Goal: Download file/media

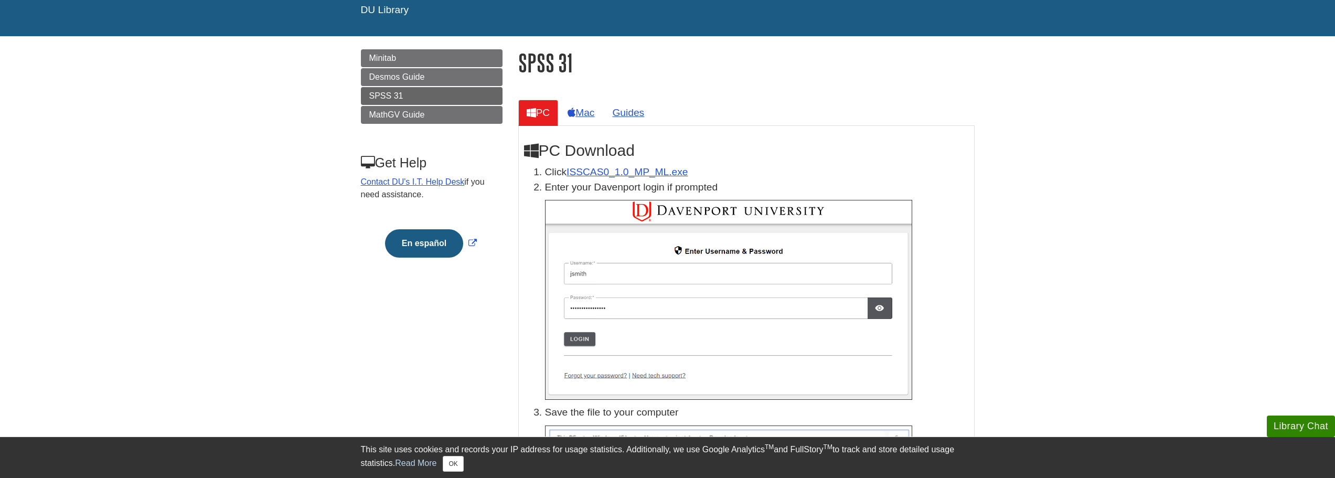
scroll to position [105, 0]
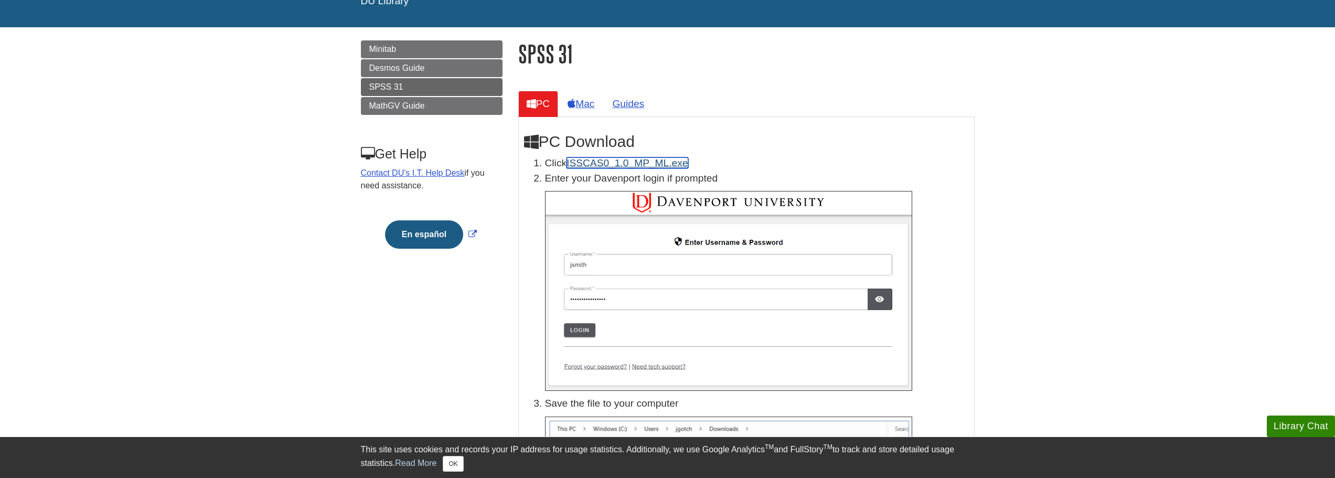
click at [661, 166] on link "ISSCAS0_1.0_MP_ML.exe" at bounding box center [627, 162] width 121 height 11
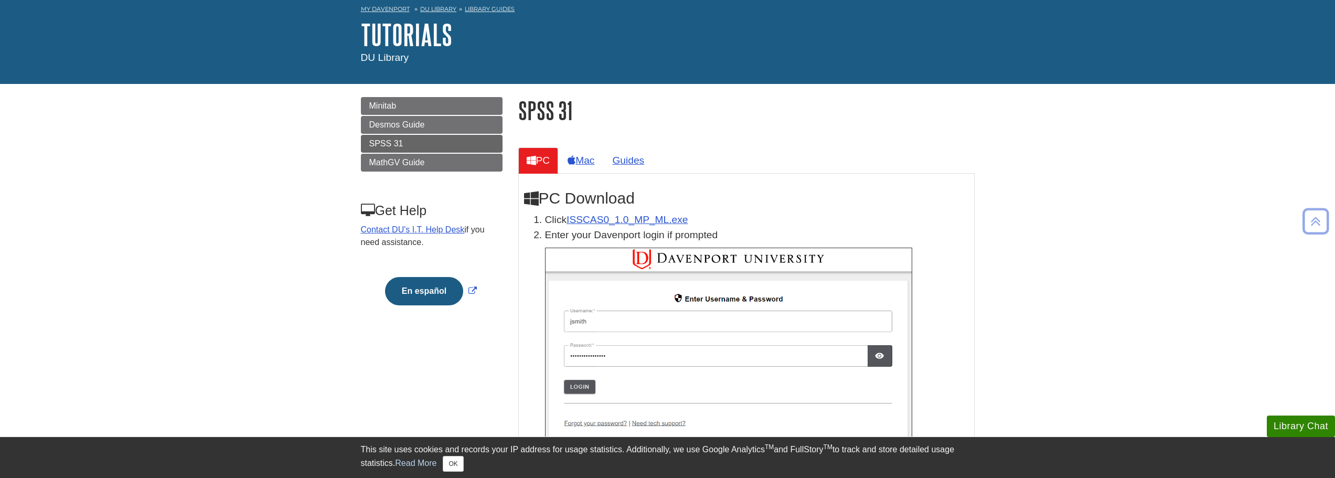
scroll to position [0, 0]
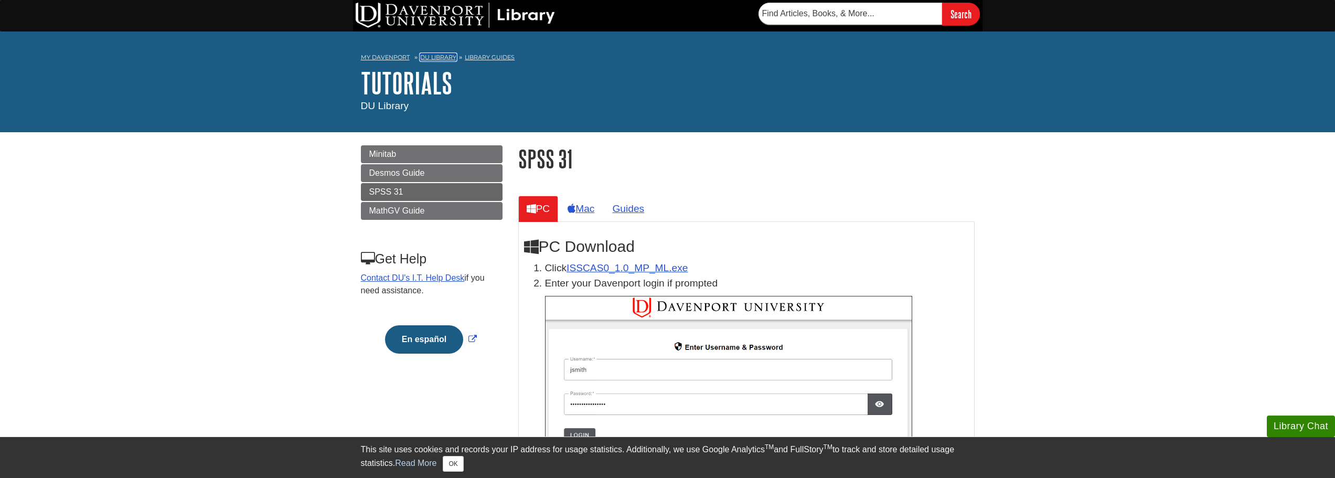
click at [443, 56] on link "DU Library" at bounding box center [438, 57] width 36 height 7
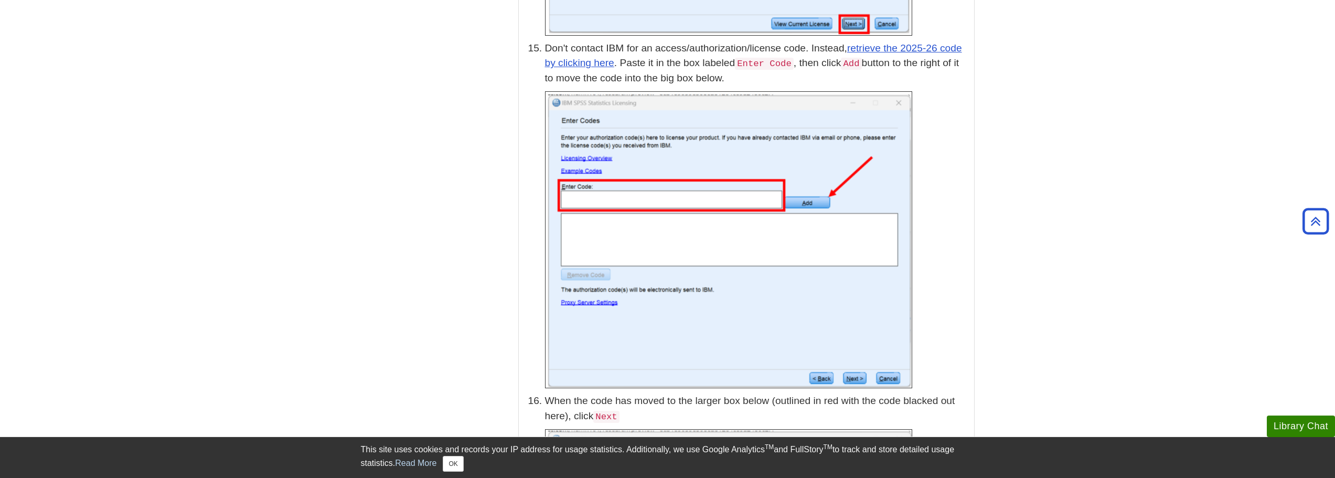
scroll to position [2886, 0]
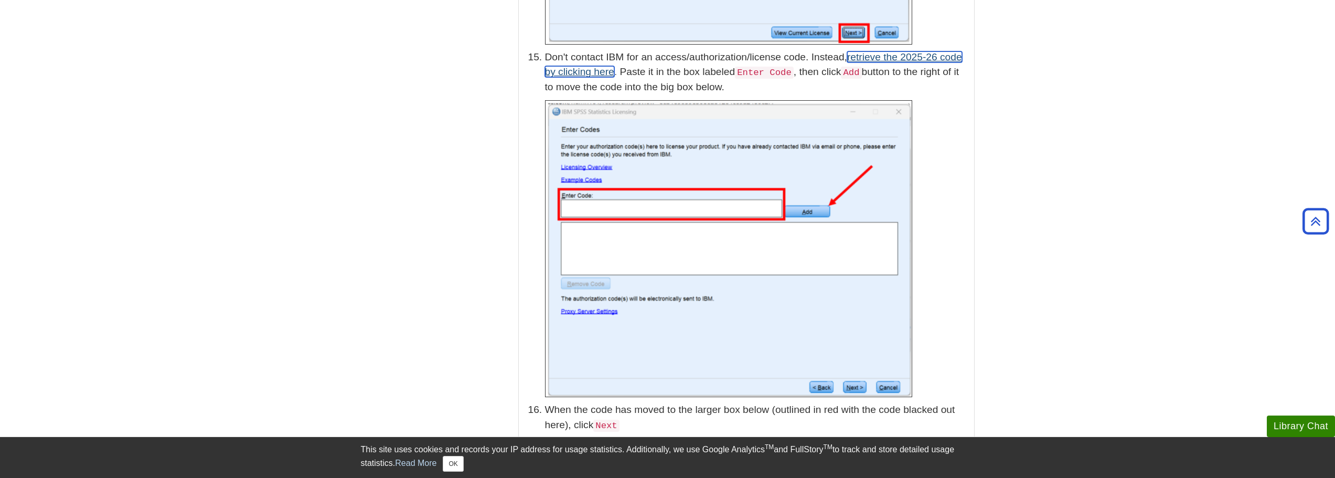
click at [889, 51] on link "retrieve the 2025-26 code by clicking here" at bounding box center [753, 64] width 417 height 26
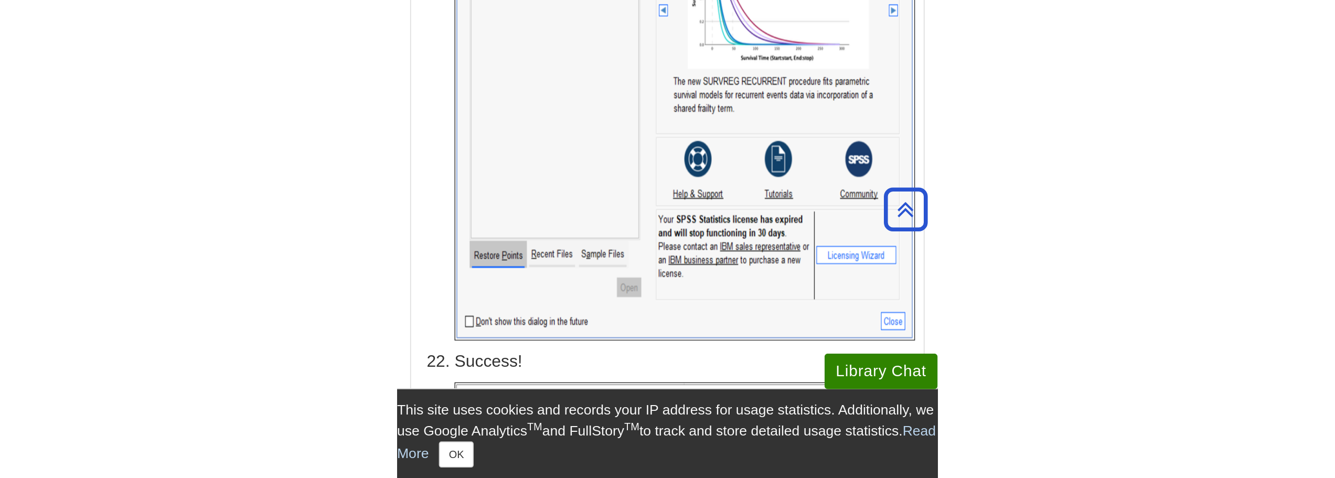
scroll to position [5291, 0]
